Goal: Transaction & Acquisition: Purchase product/service

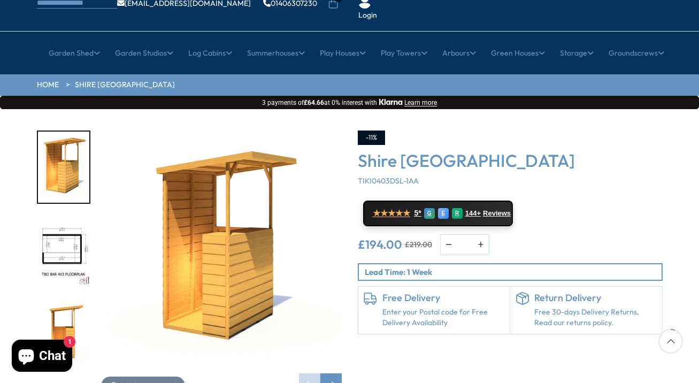
scroll to position [86, 0]
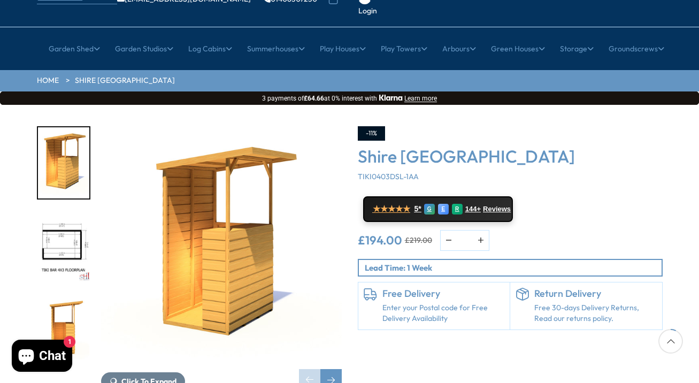
click at [435, 303] on link "Enter your Postal code for Free Delivery Availability" at bounding box center [443, 313] width 122 height 21
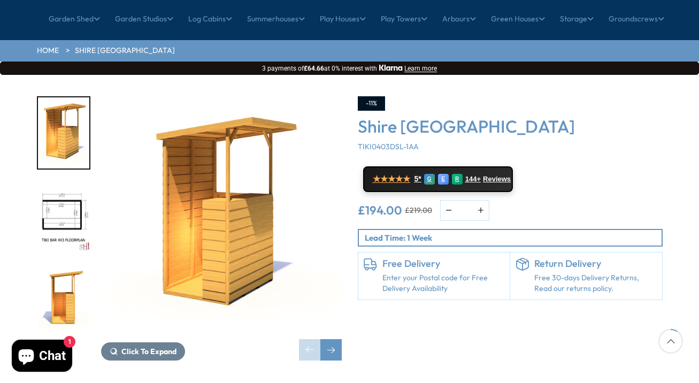
scroll to position [126, 0]
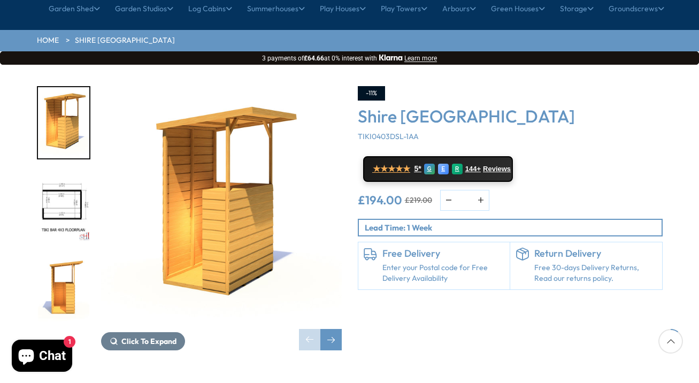
click at [406, 263] on link "Enter your Postal code for Free Delivery Availability" at bounding box center [443, 273] width 122 height 21
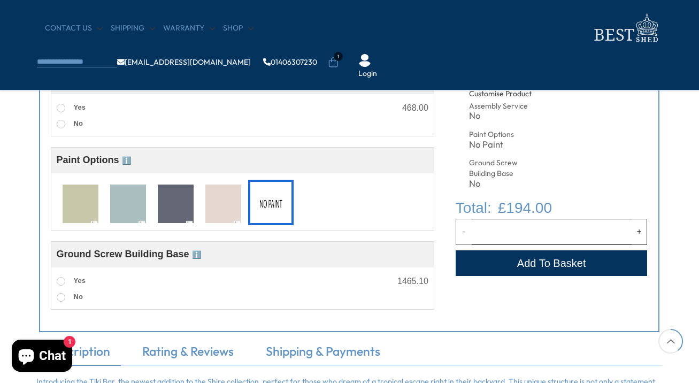
scroll to position [450, 1]
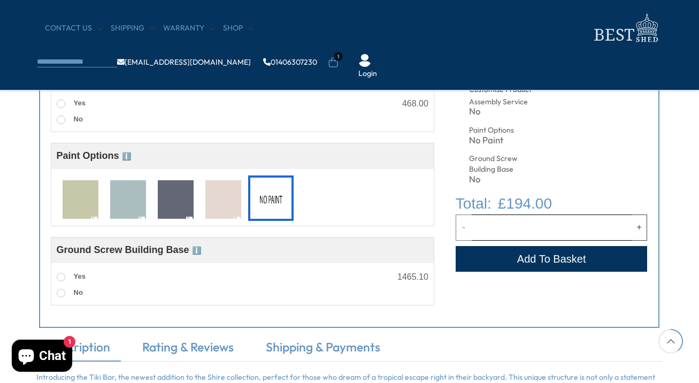
click at [553, 255] on button "Add to Cart" at bounding box center [552, 259] width 192 height 26
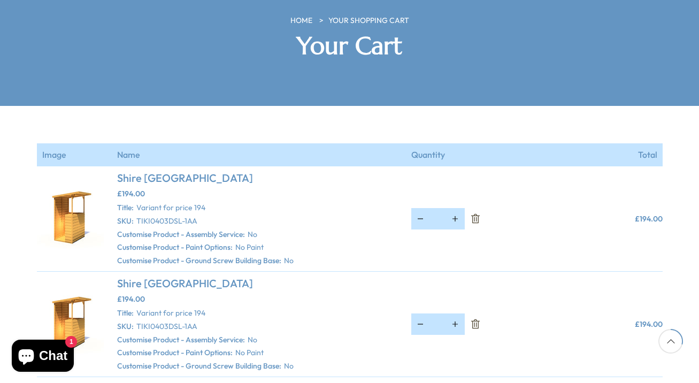
scroll to position [179, 0]
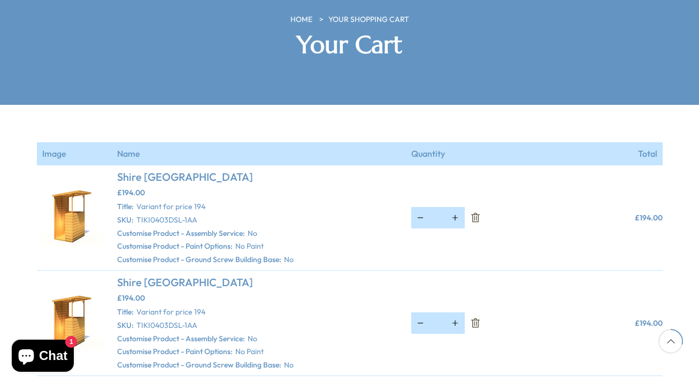
click at [476, 212] on icon "Remove Shire Tiki Garden Bar - Variant for price 194" at bounding box center [475, 217] width 11 height 11
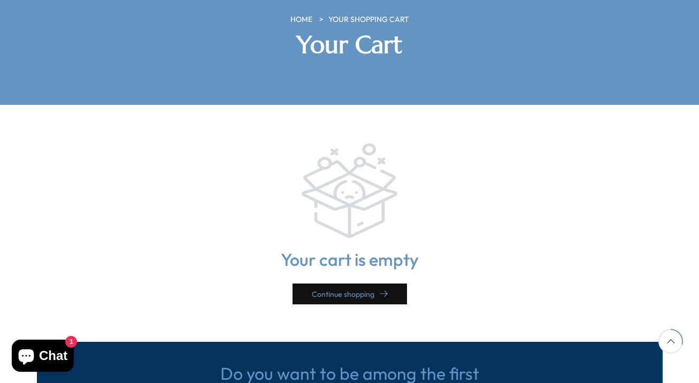
click at [367, 283] on link "Continue shopping" at bounding box center [350, 293] width 114 height 21
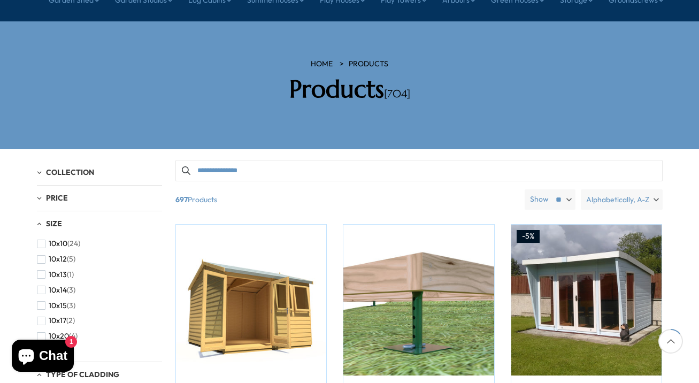
scroll to position [188, 0]
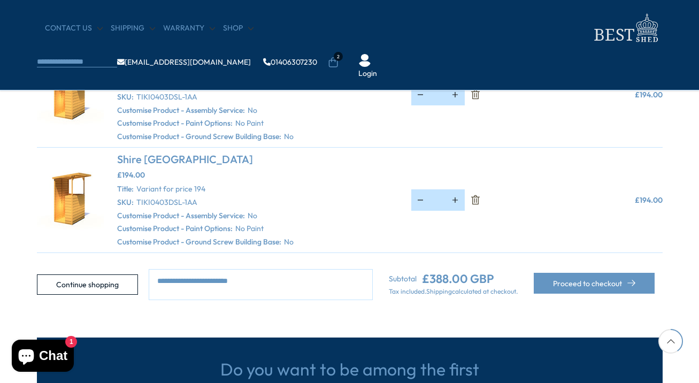
scroll to position [221, 0]
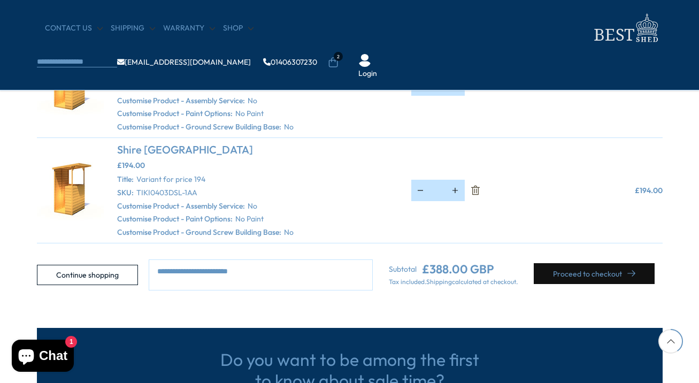
click at [573, 269] on button "Proceed to checkout" at bounding box center [594, 273] width 121 height 21
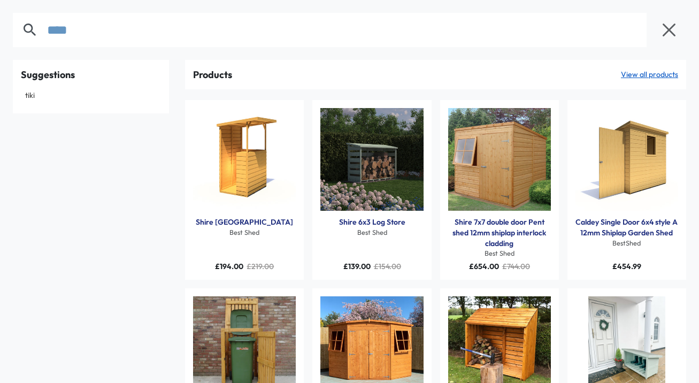
type input "****"
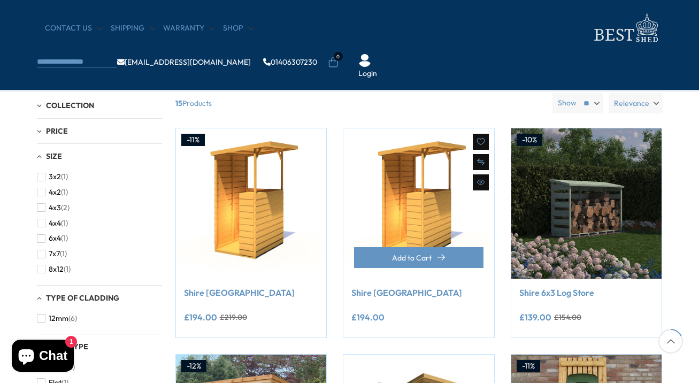
scroll to position [244, 0]
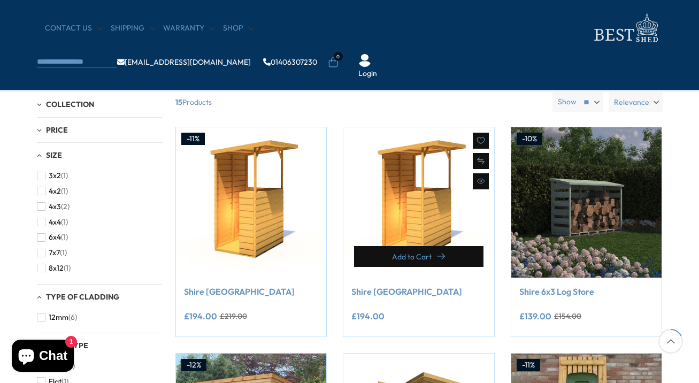
click at [429, 260] on span "Add to Cart" at bounding box center [412, 256] width 40 height 7
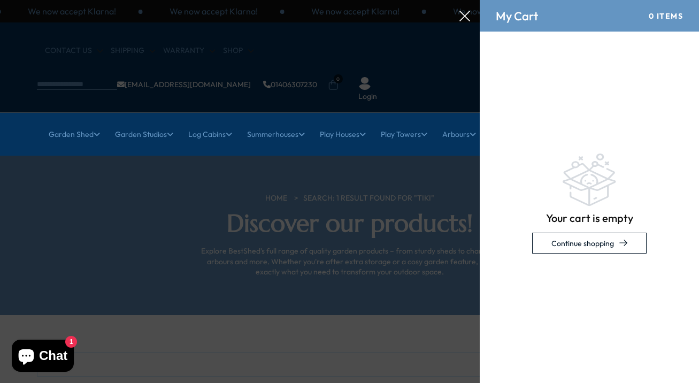
scroll to position [0, 0]
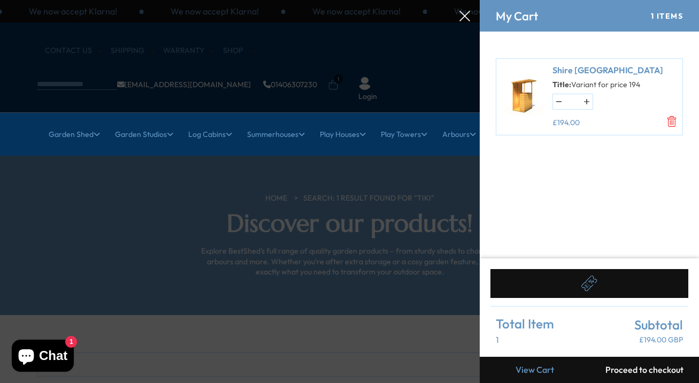
click at [647, 369] on button "Proceed to checkout" at bounding box center [644, 370] width 110 height 26
